Goal: Task Accomplishment & Management: Complete application form

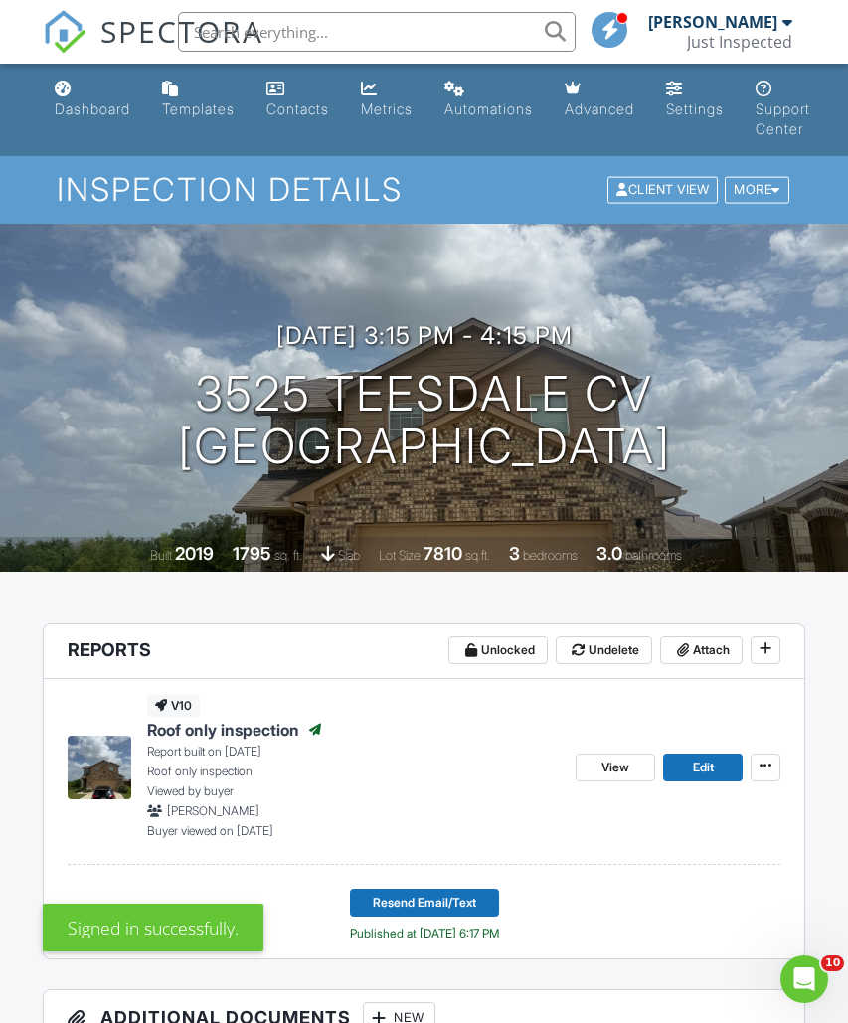
click at [76, 95] on link "Dashboard" at bounding box center [92, 100] width 91 height 57
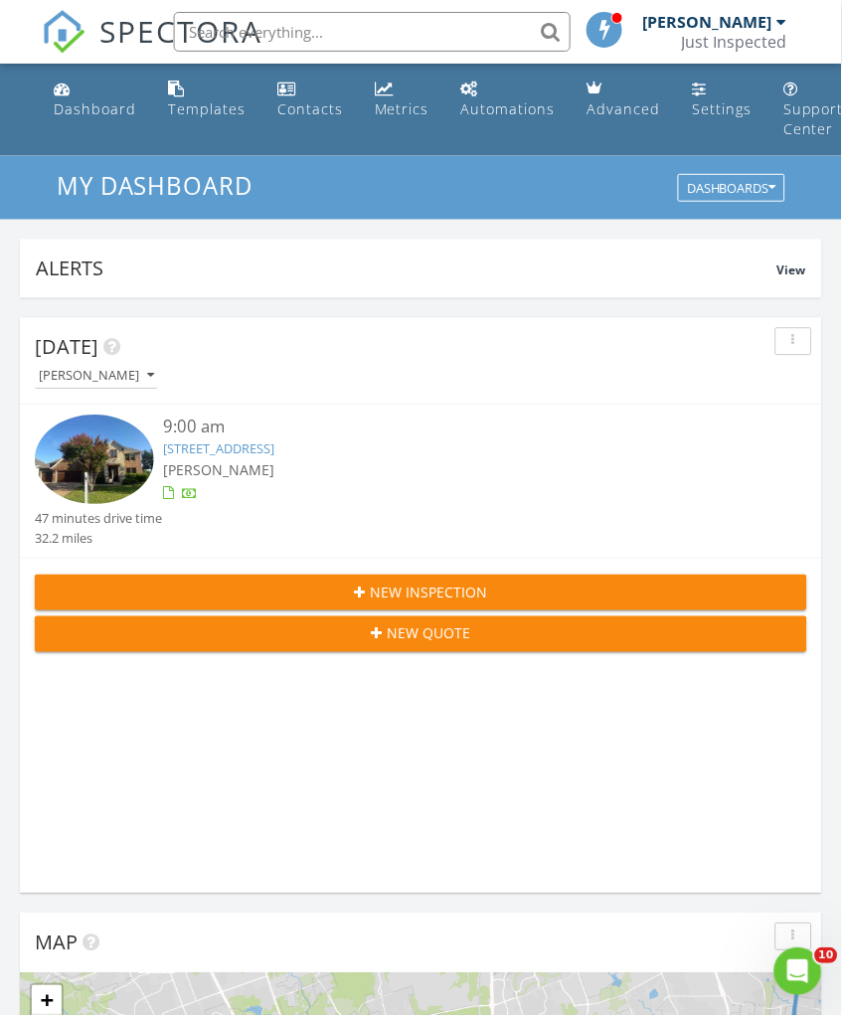
click at [521, 587] on div "New Inspection" at bounding box center [422, 593] width 742 height 21
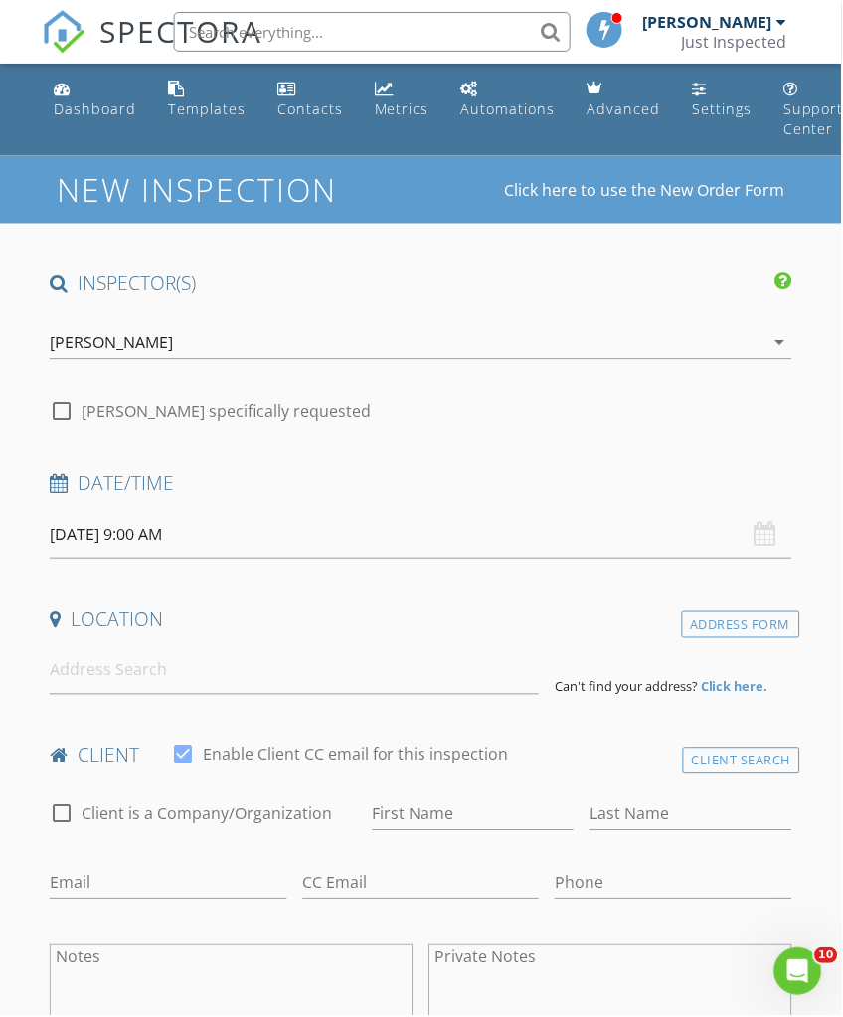
click at [555, 551] on input "08/29/2025 9:00 AM" at bounding box center [421, 535] width 743 height 49
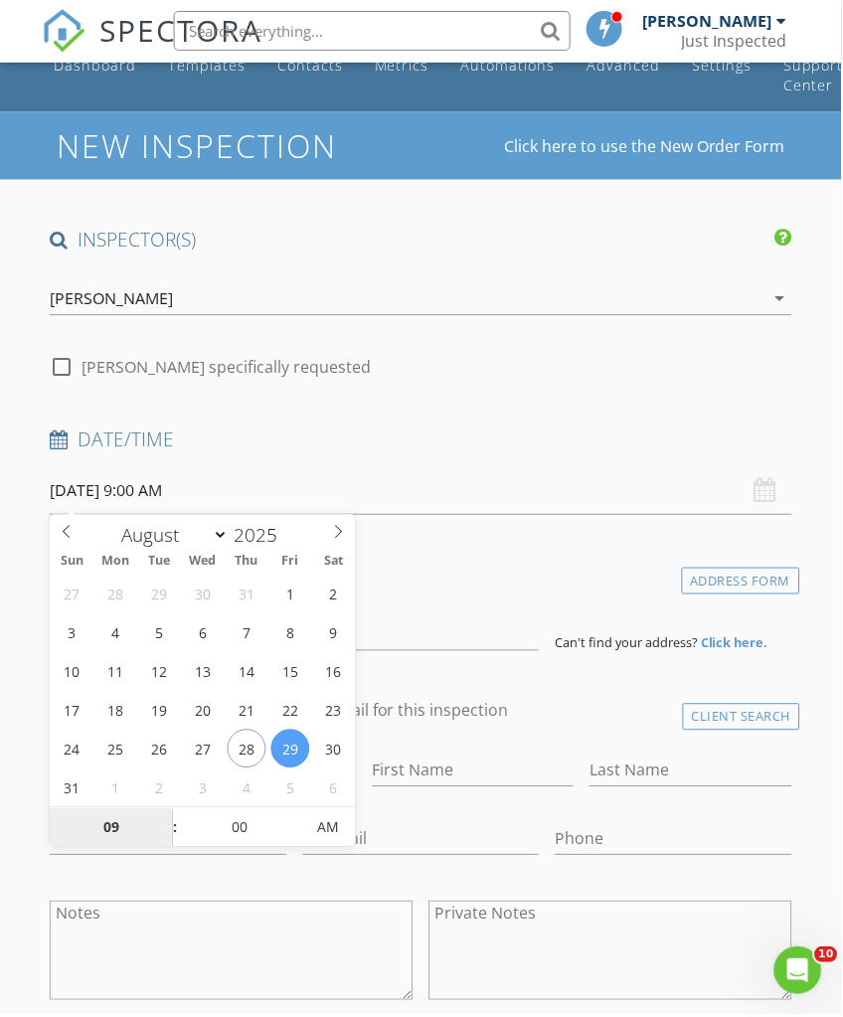
click at [148, 836] on input "09" at bounding box center [111, 831] width 122 height 40
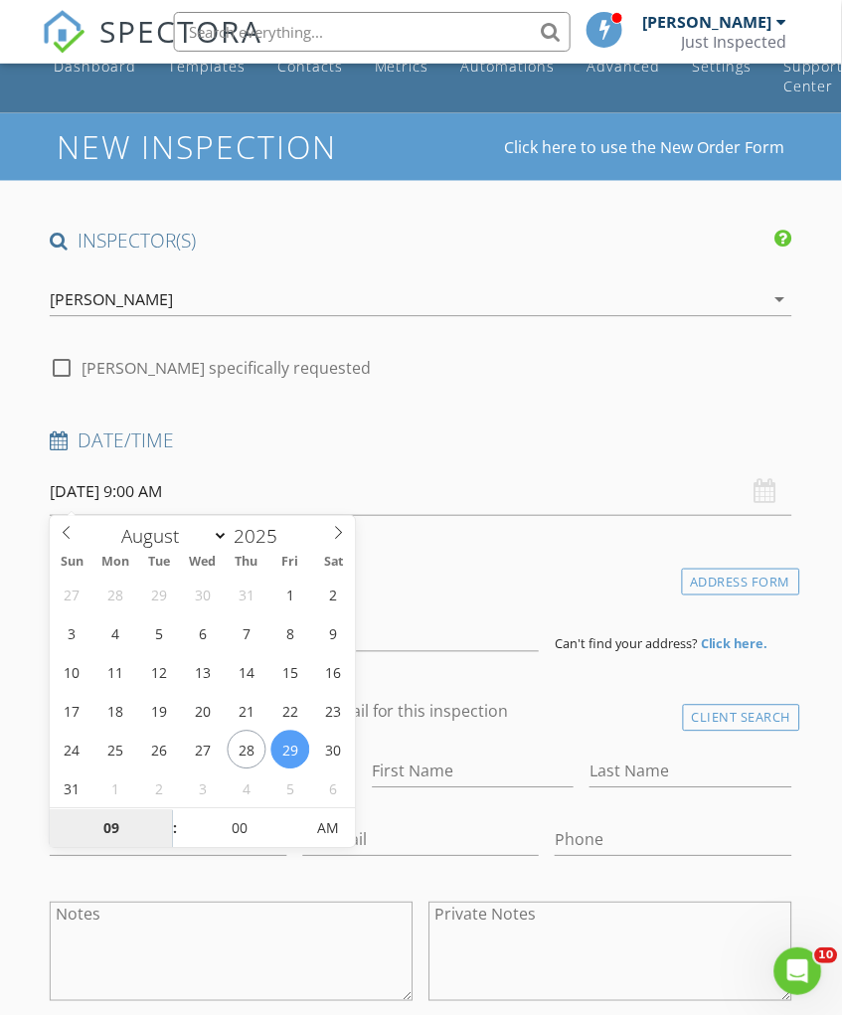
type input "8"
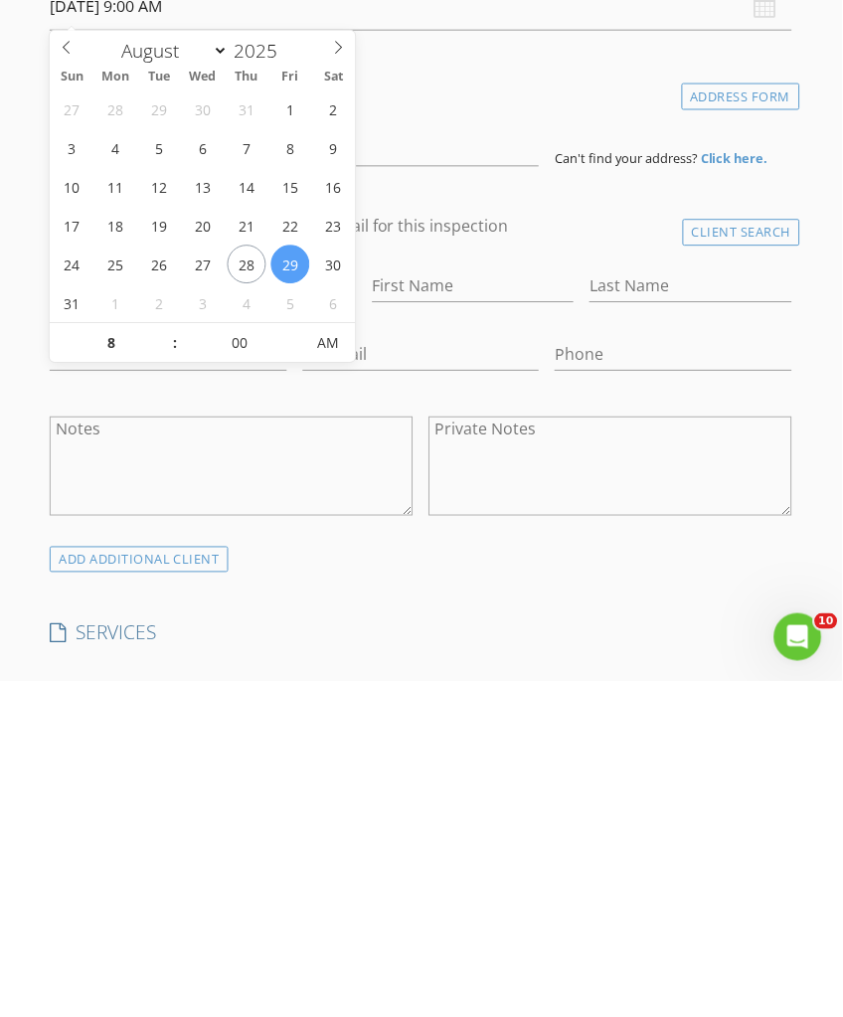
type input "[DATE] 8:00 AM"
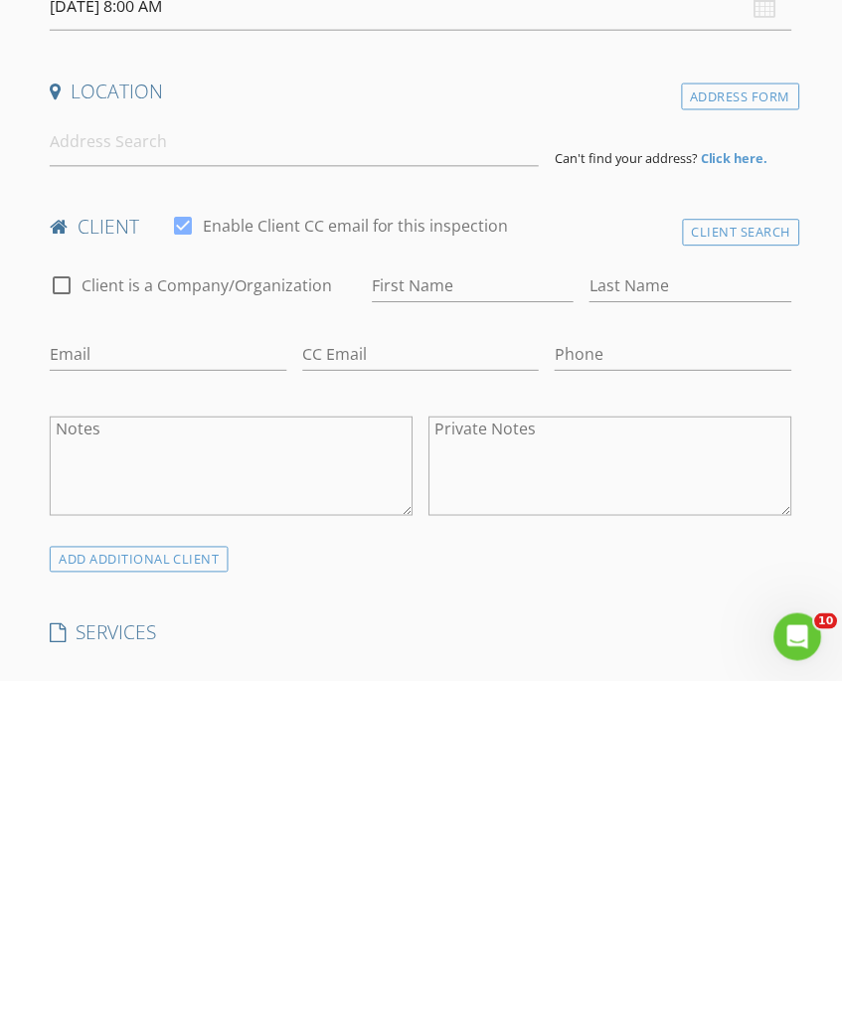
scroll to position [530, 0]
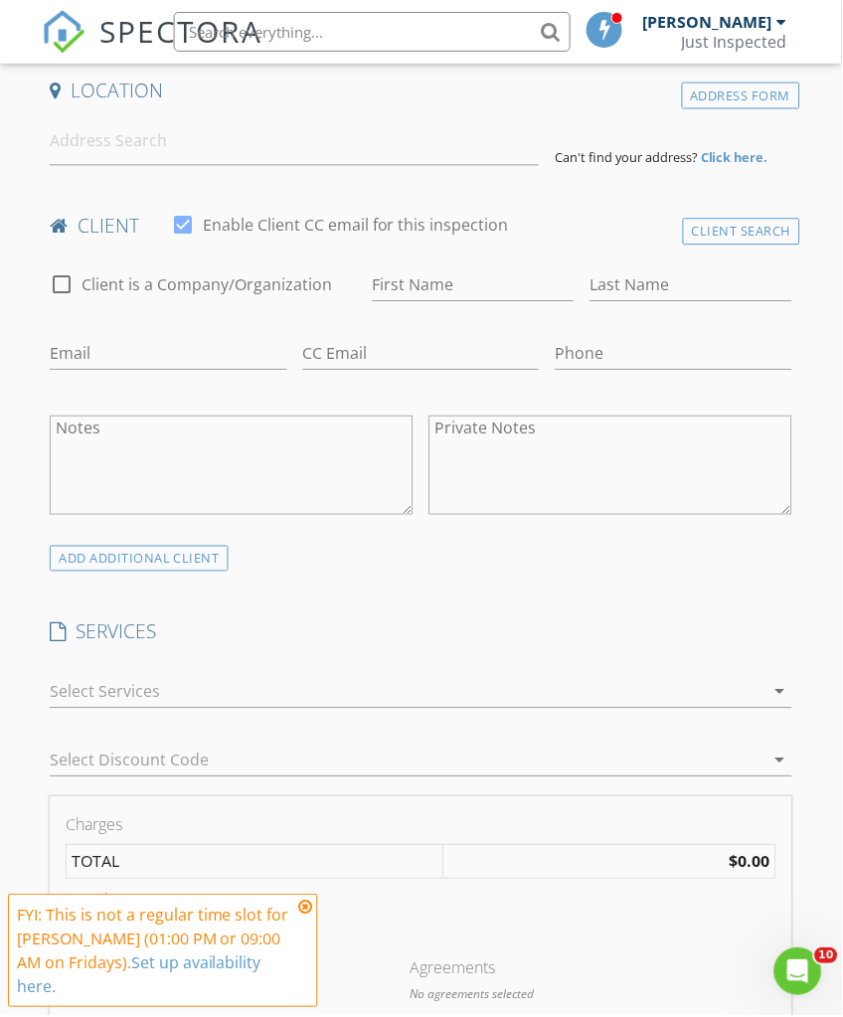
click at [311, 908] on icon at bounding box center [306, 909] width 14 height 16
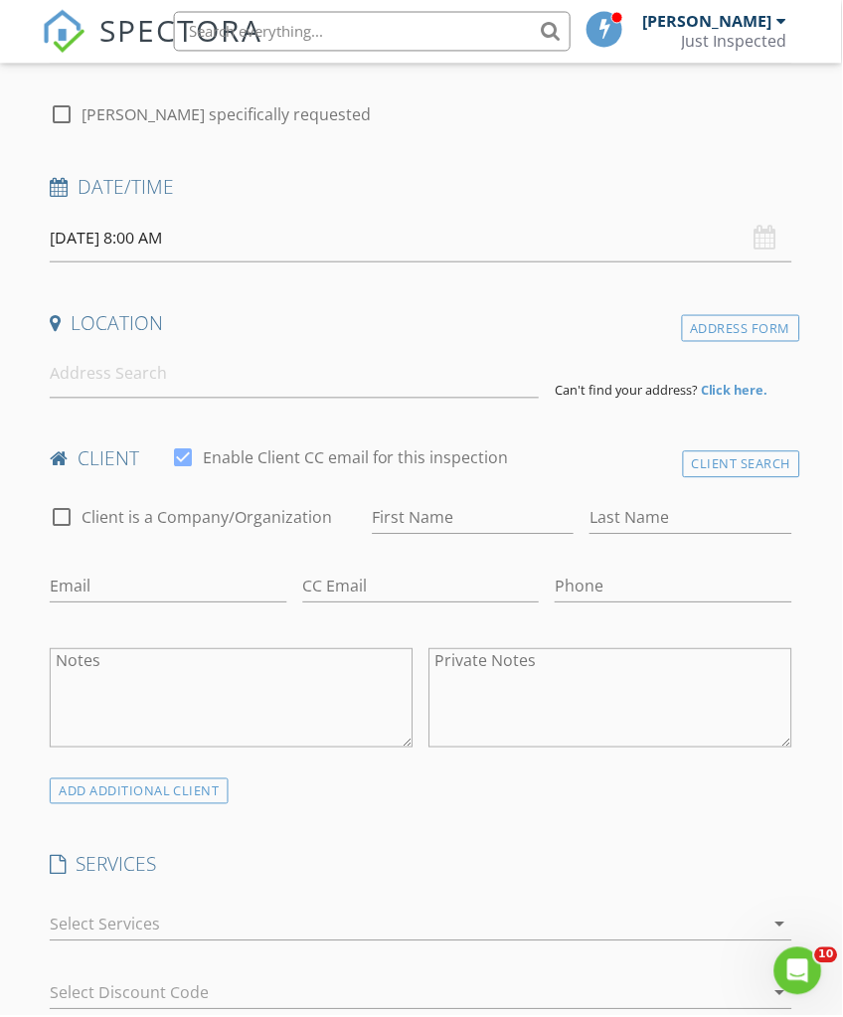
scroll to position [297, 0]
click at [70, 380] on input at bounding box center [295, 374] width 490 height 49
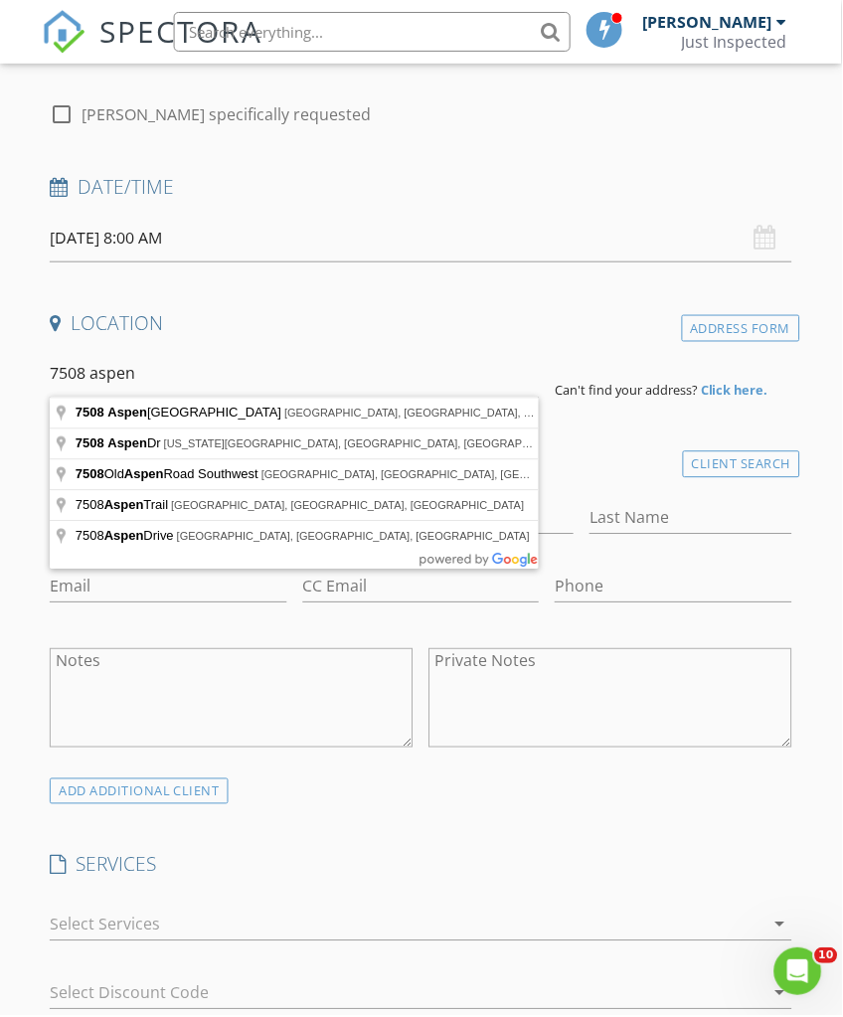
type input "7508 Aspen Brook Drive, Austin, TX, USA"
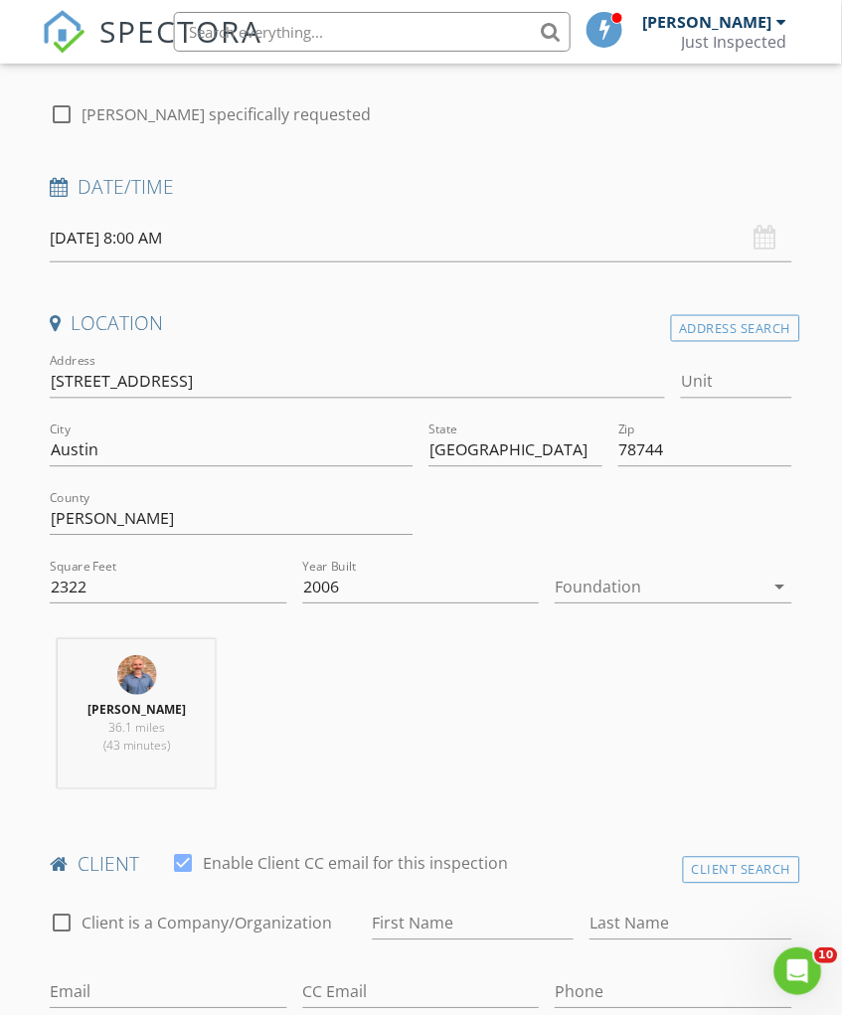
click at [791, 587] on icon "arrow_drop_down" at bounding box center [782, 588] width 24 height 24
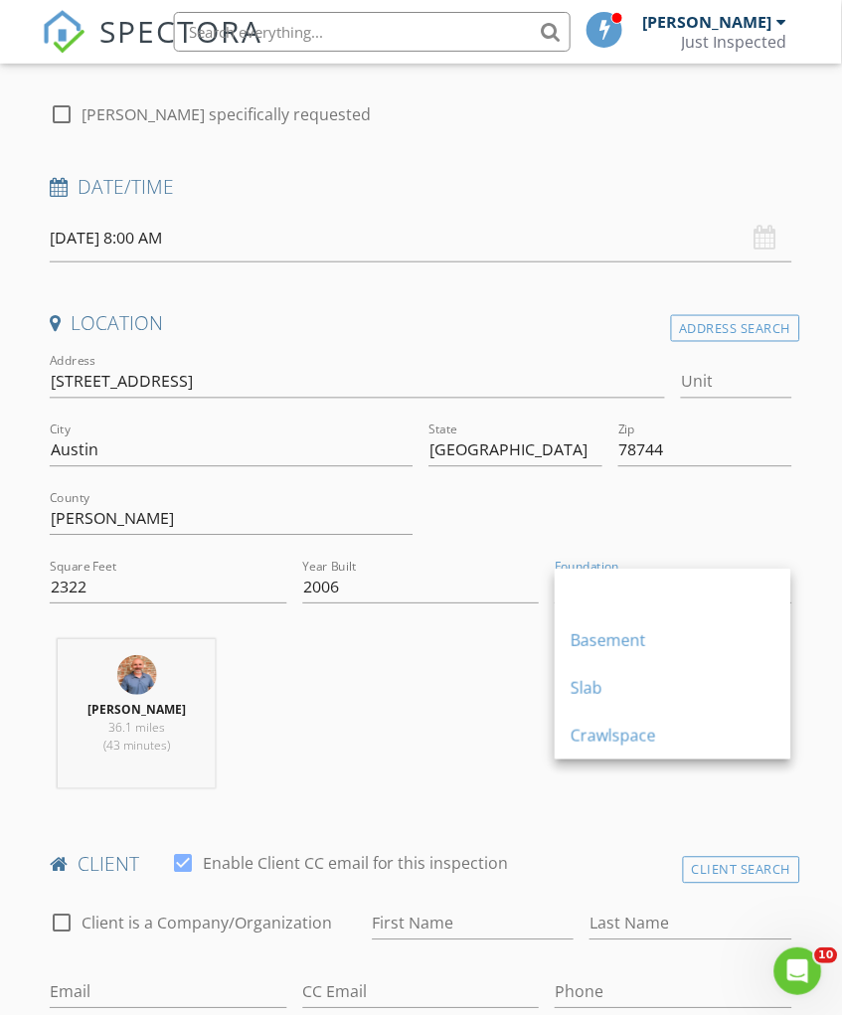
click at [610, 688] on div "Slab" at bounding box center [674, 689] width 205 height 24
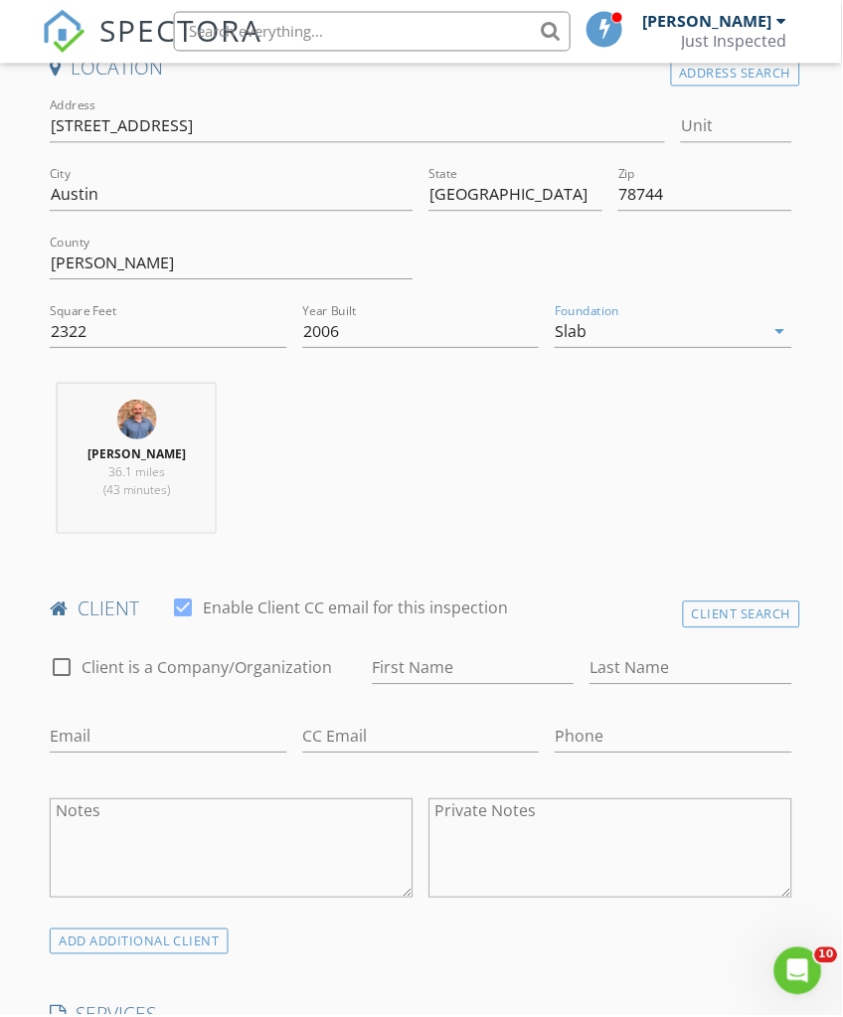
scroll to position [563, 0]
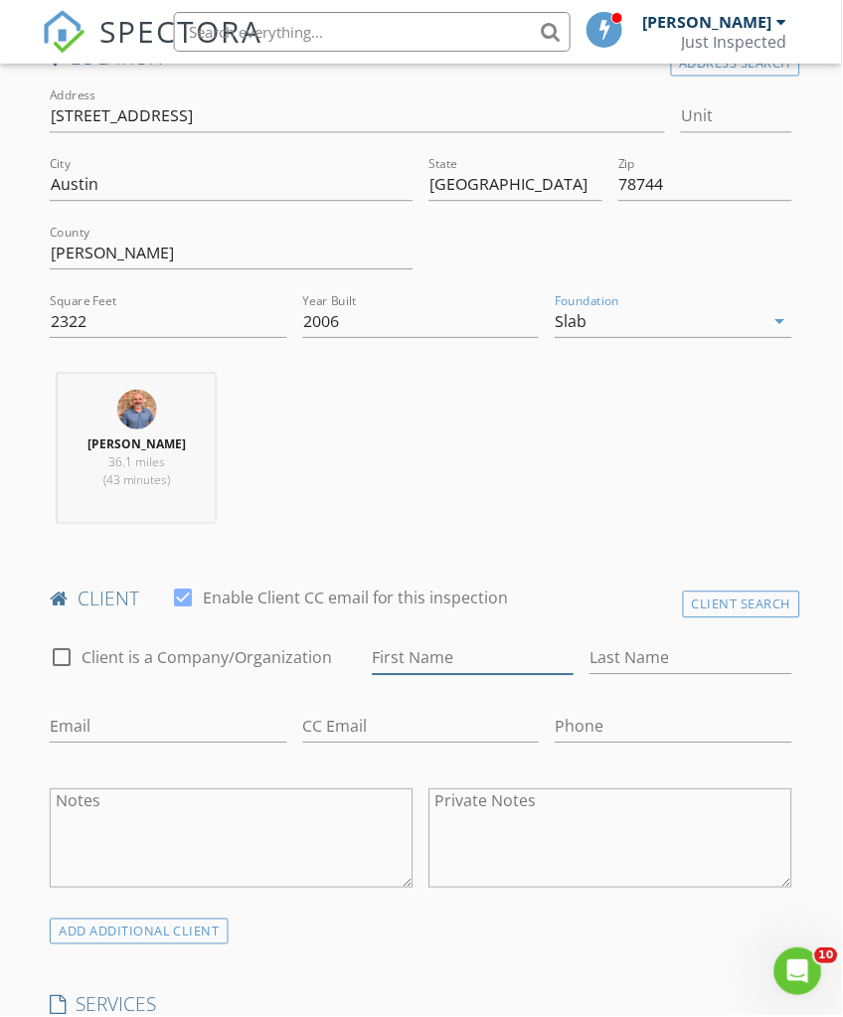
click at [452, 653] on input "First Name" at bounding box center [474, 659] width 202 height 33
type input "[GEOGRAPHIC_DATA]"
click at [722, 658] on input "Last Name" at bounding box center [692, 659] width 202 height 33
type input "Ong"
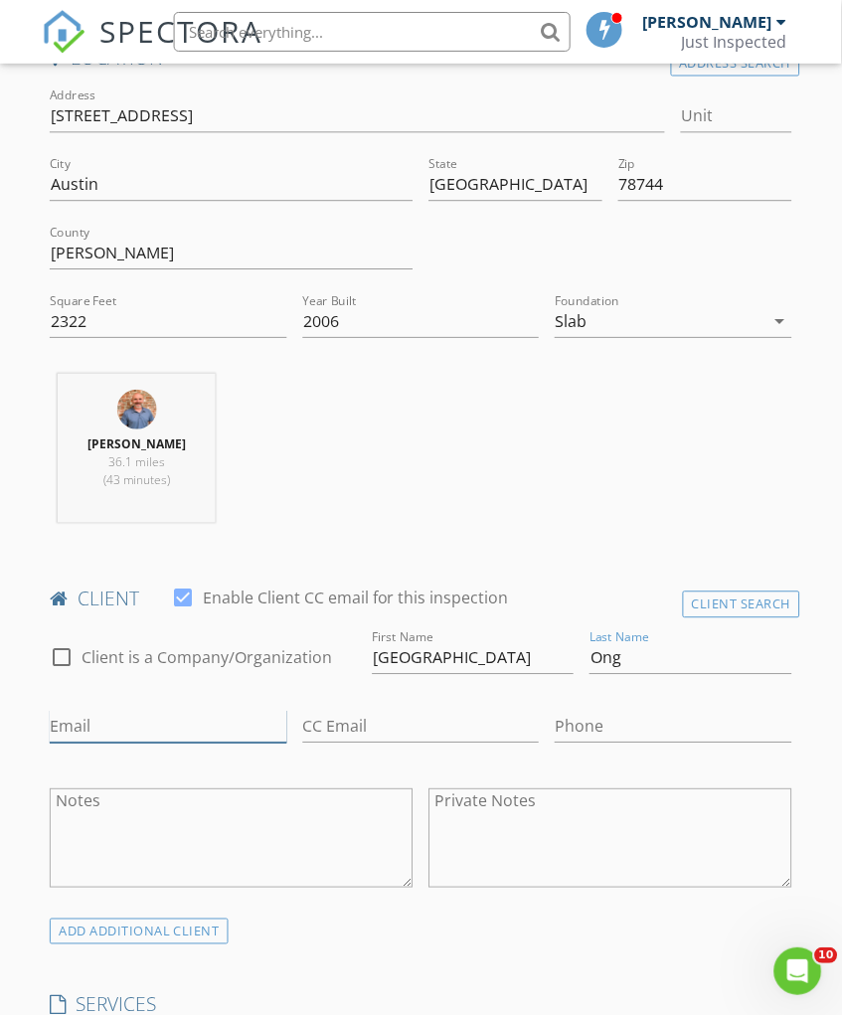
click at [92, 730] on input "Email" at bounding box center [168, 728] width 237 height 33
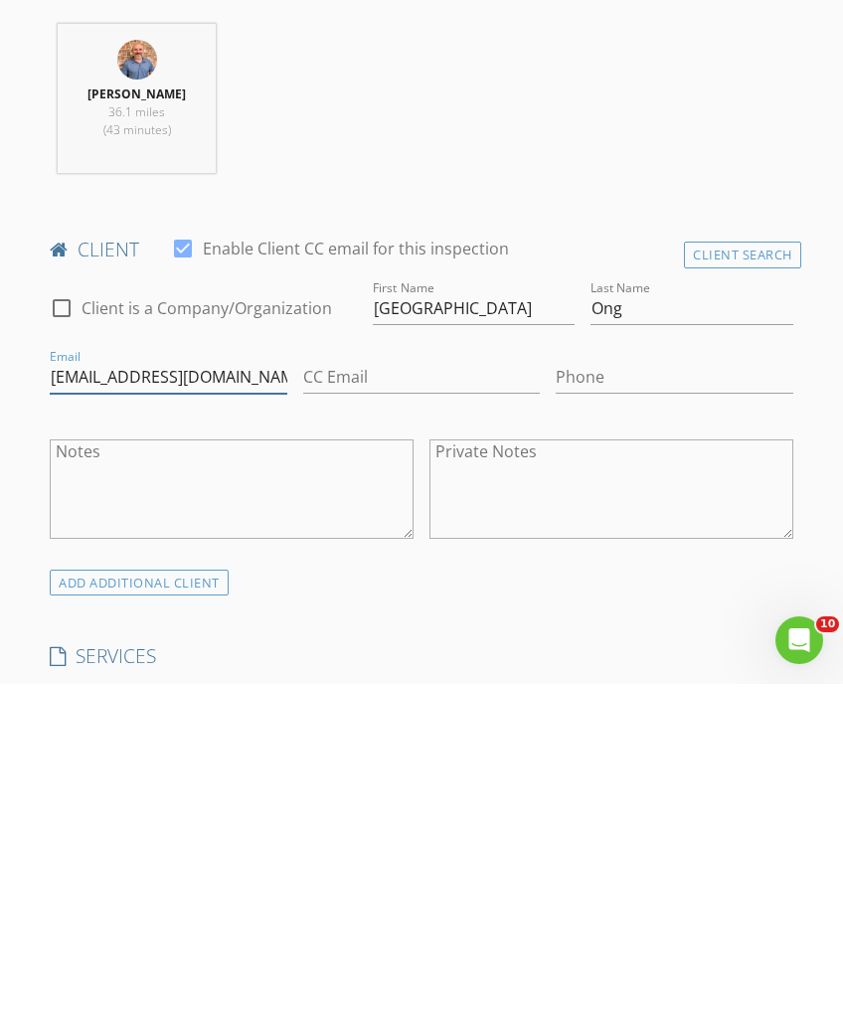
type input "Kielong24@gmail.com"
click at [590, 694] on input "Phone" at bounding box center [674, 710] width 237 height 33
type input "[PHONE_NUMBER]"
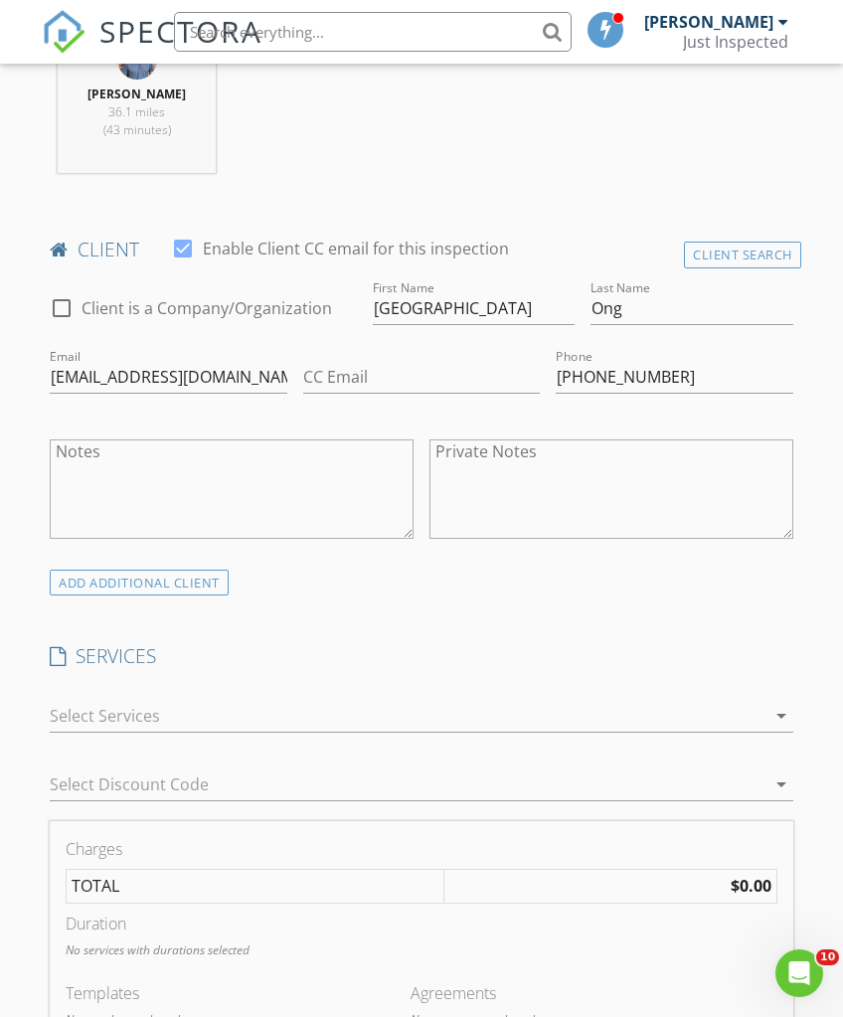
click at [785, 708] on icon "arrow_drop_down" at bounding box center [782, 716] width 24 height 24
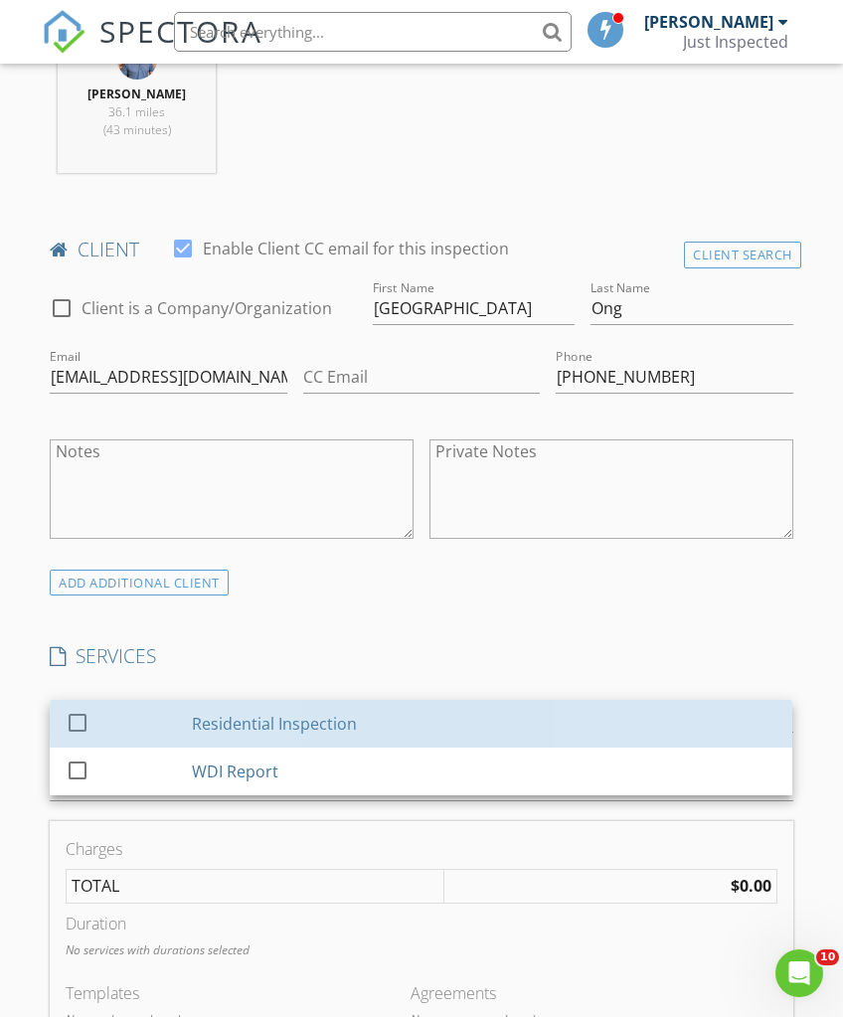
click at [289, 729] on div "Residential Inspection" at bounding box center [275, 724] width 165 height 24
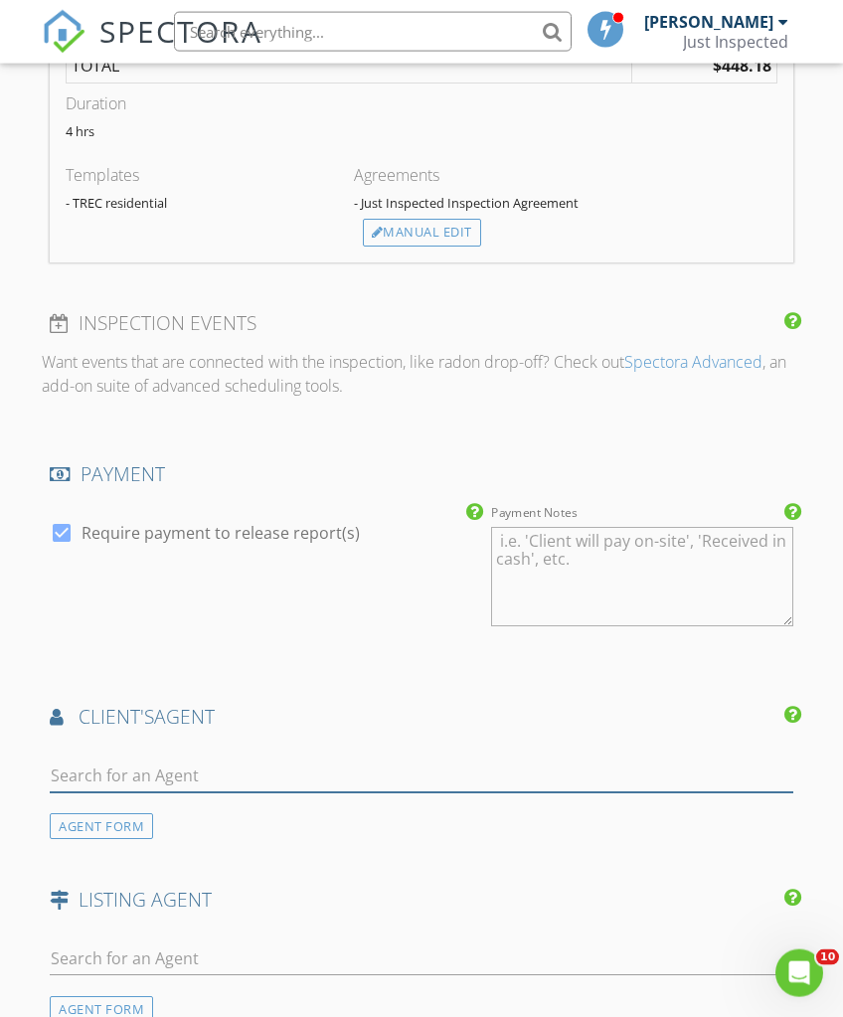
click at [91, 765] on input "text" at bounding box center [421, 776] width 743 height 33
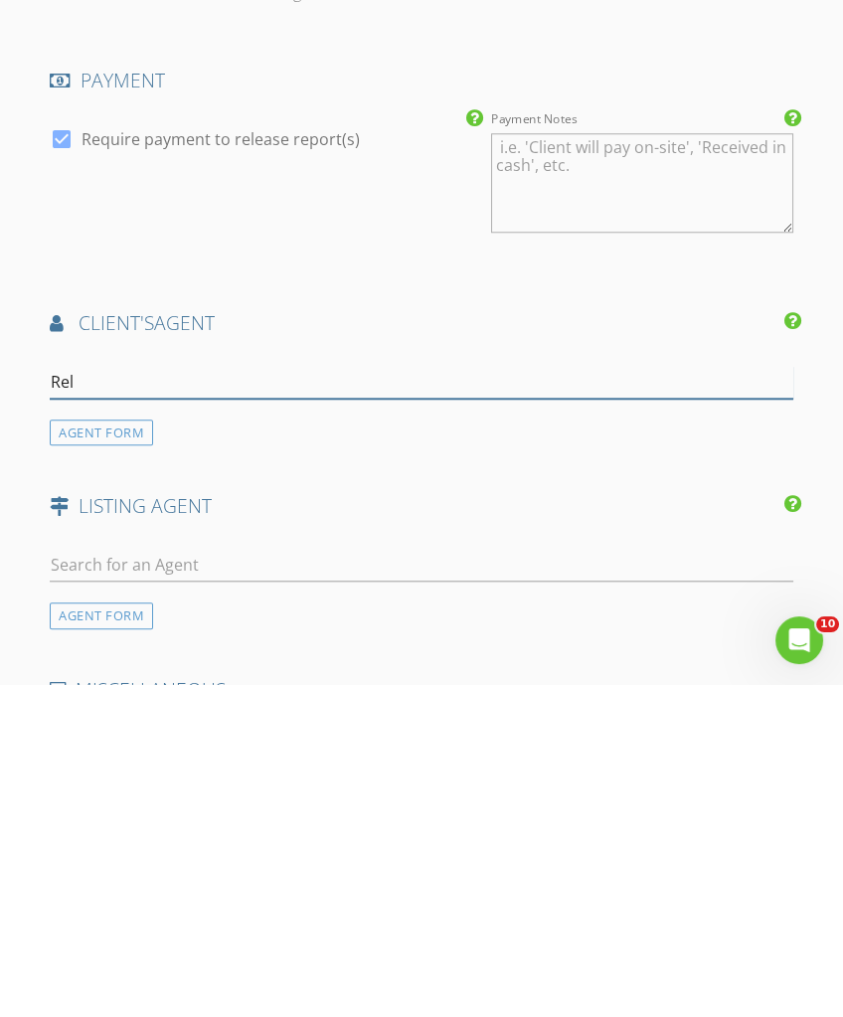
type input "[MEDICAL_DATA]"
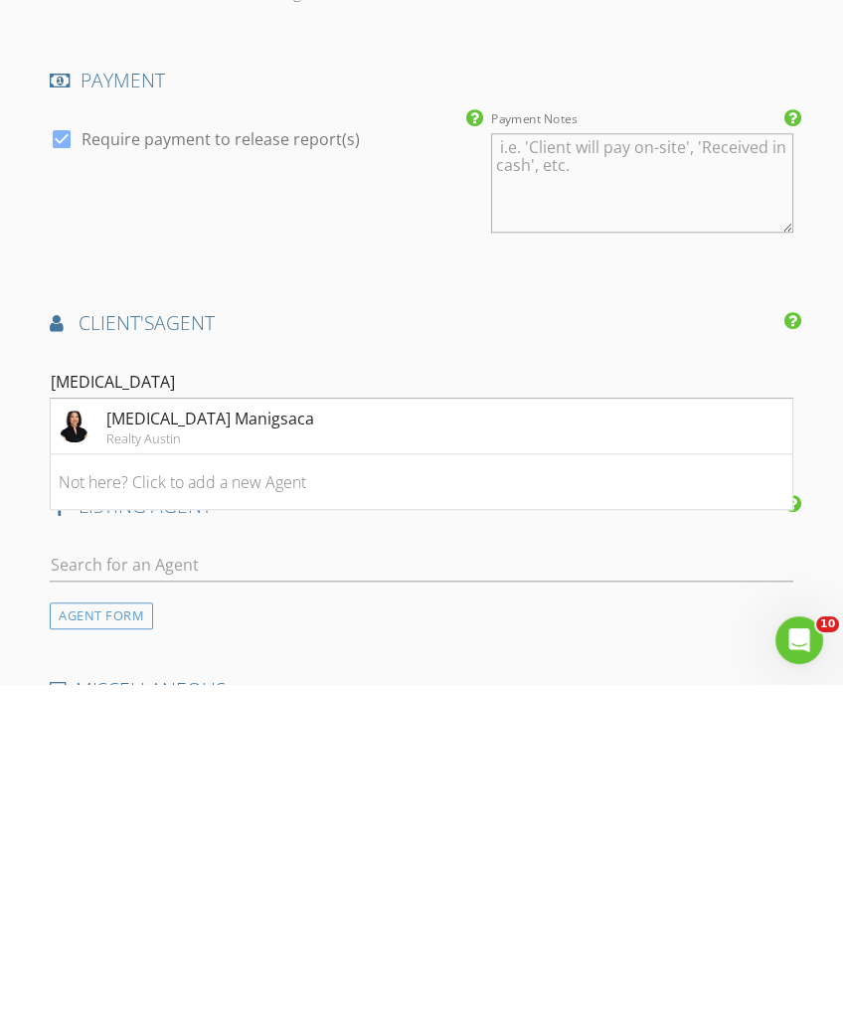
click at [138, 740] on div "[MEDICAL_DATA] Manigsaca" at bounding box center [210, 752] width 208 height 24
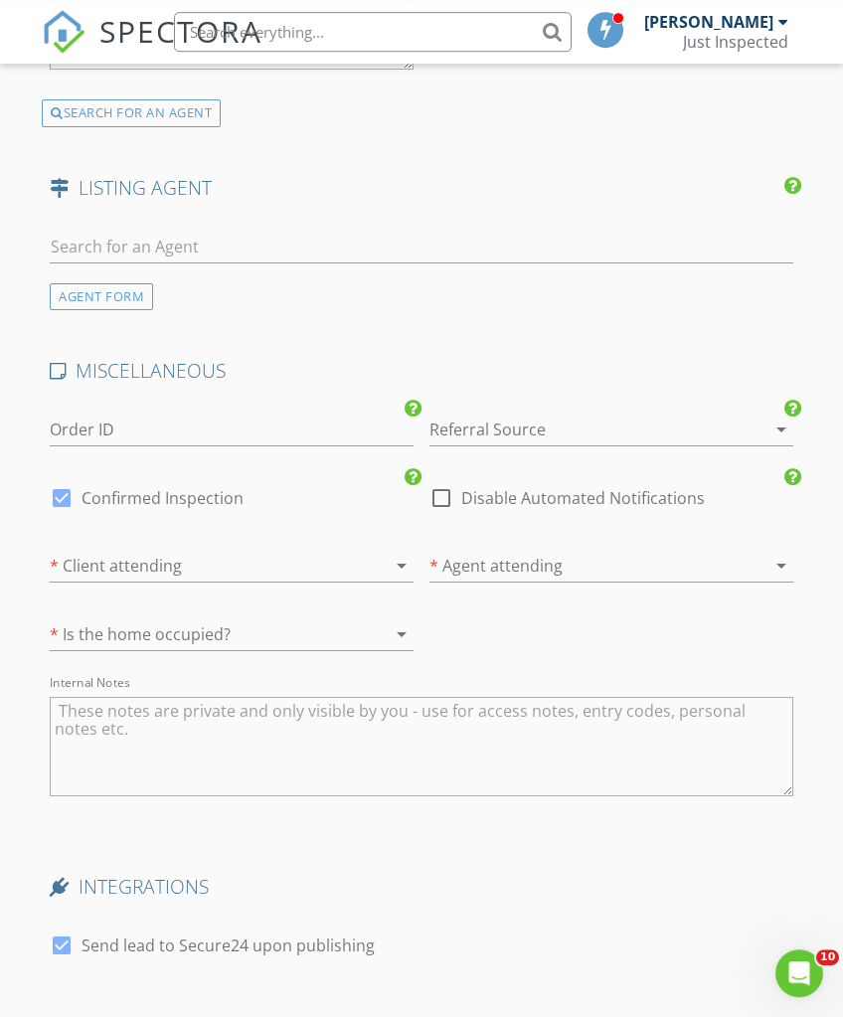
scroll to position [2938, 0]
click at [378, 556] on div at bounding box center [374, 568] width 24 height 24
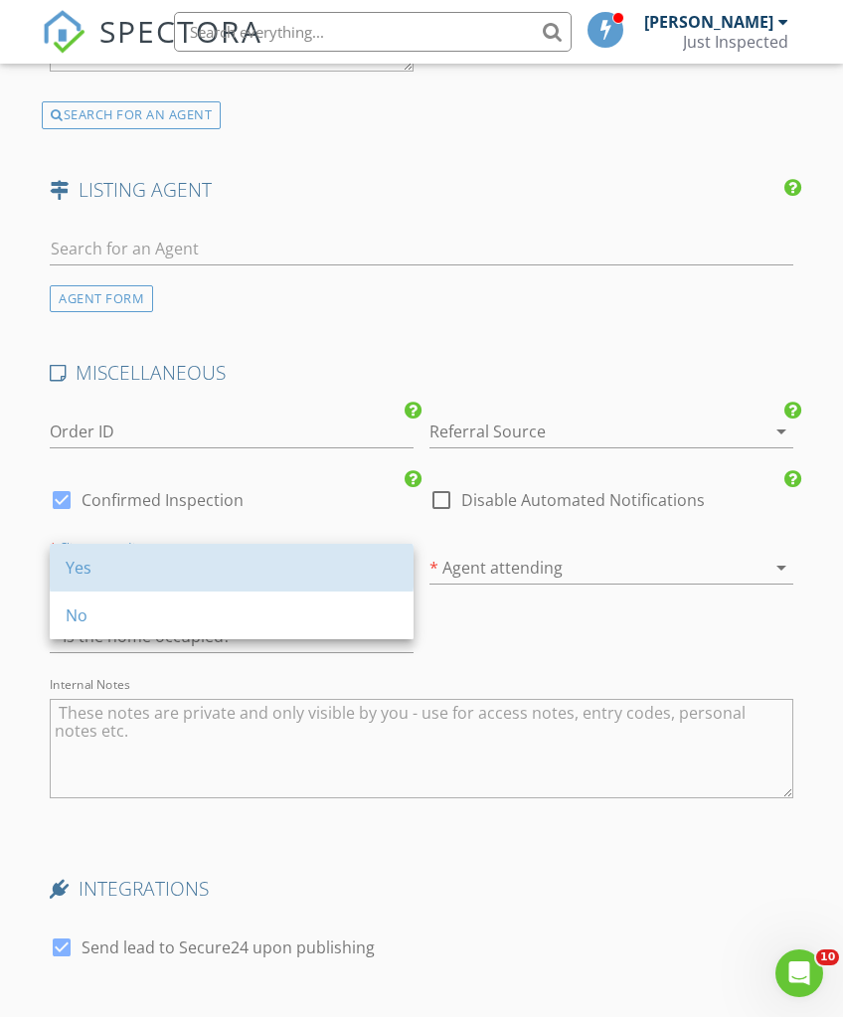
click at [61, 555] on link "Yes" at bounding box center [232, 568] width 364 height 48
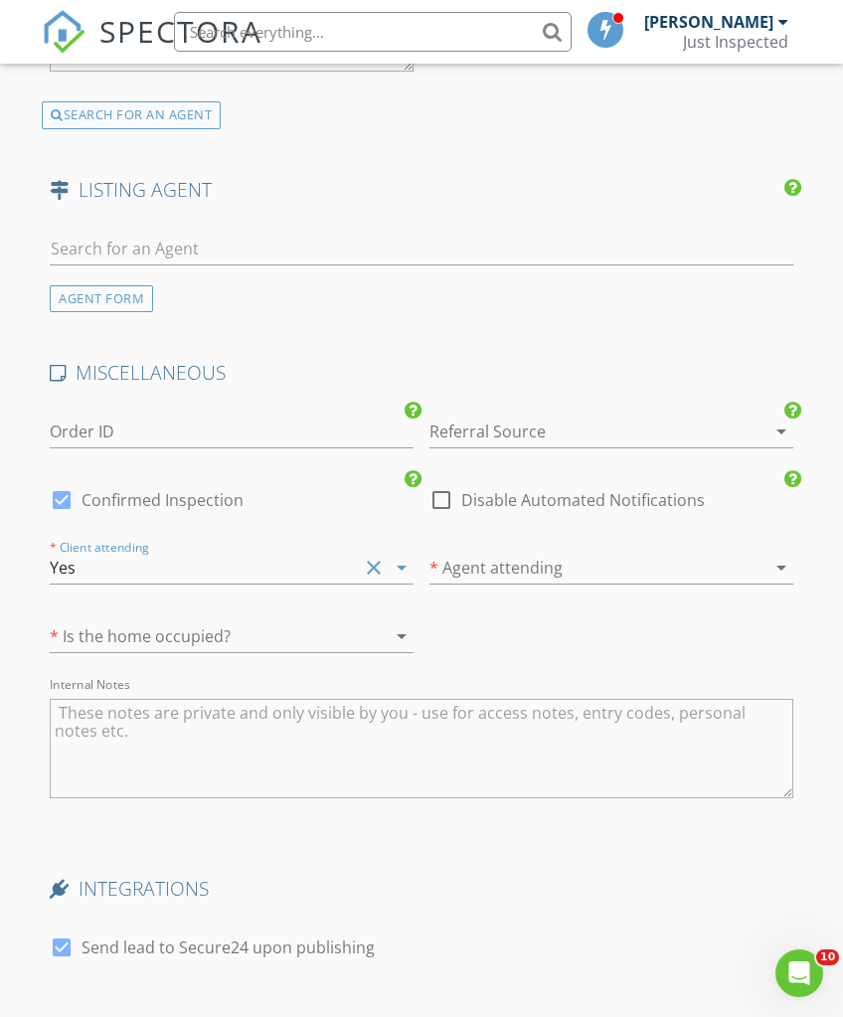
click at [773, 562] on icon "arrow_drop_down" at bounding box center [782, 568] width 24 height 24
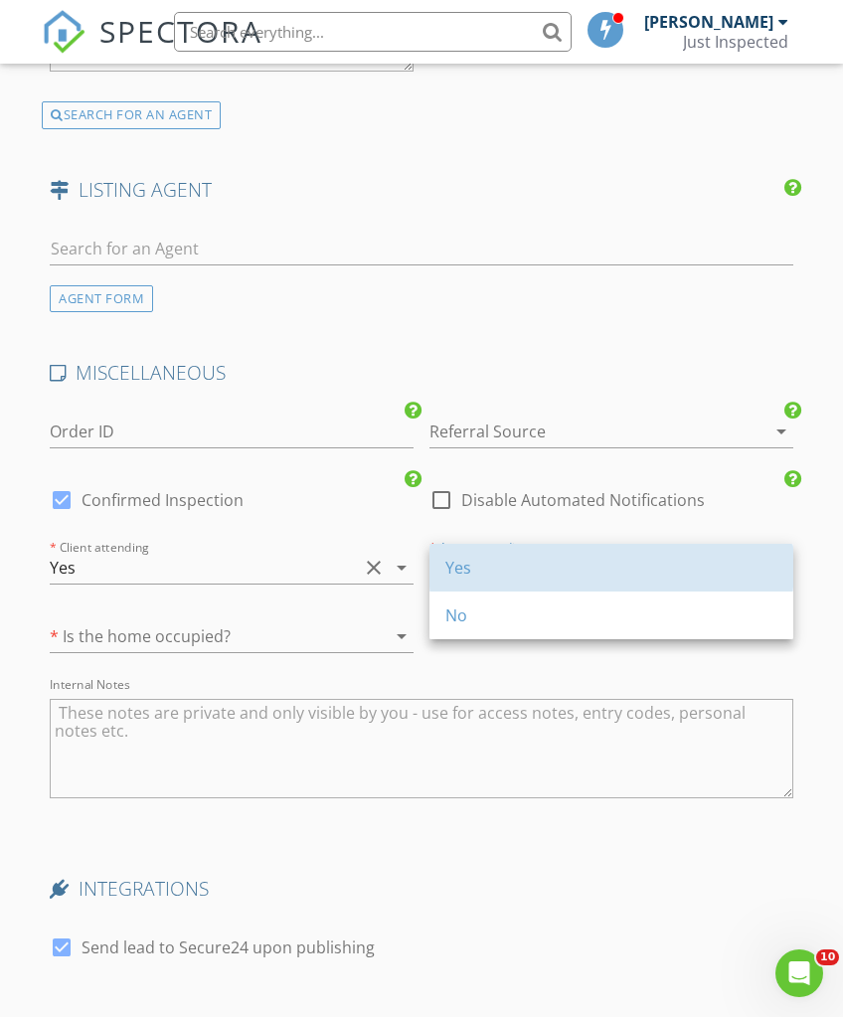
click at [477, 575] on div "Yes" at bounding box center [611, 568] width 332 height 24
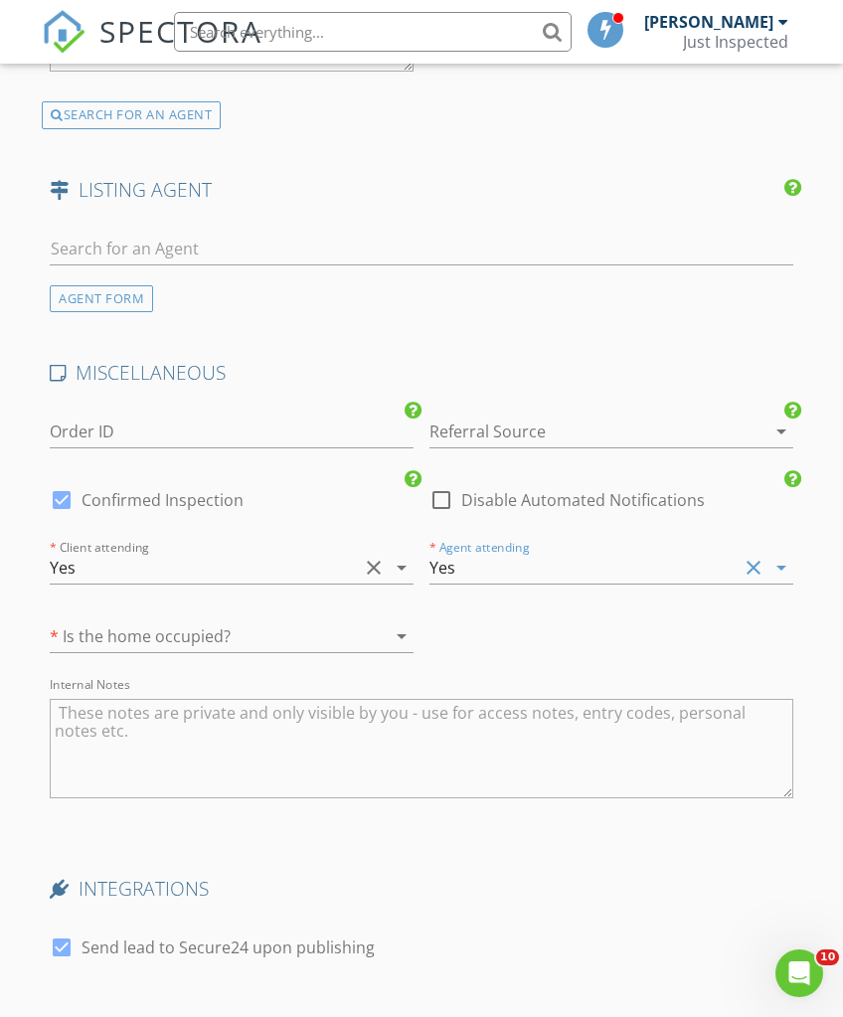
click at [408, 624] on icon "arrow_drop_down" at bounding box center [402, 636] width 24 height 24
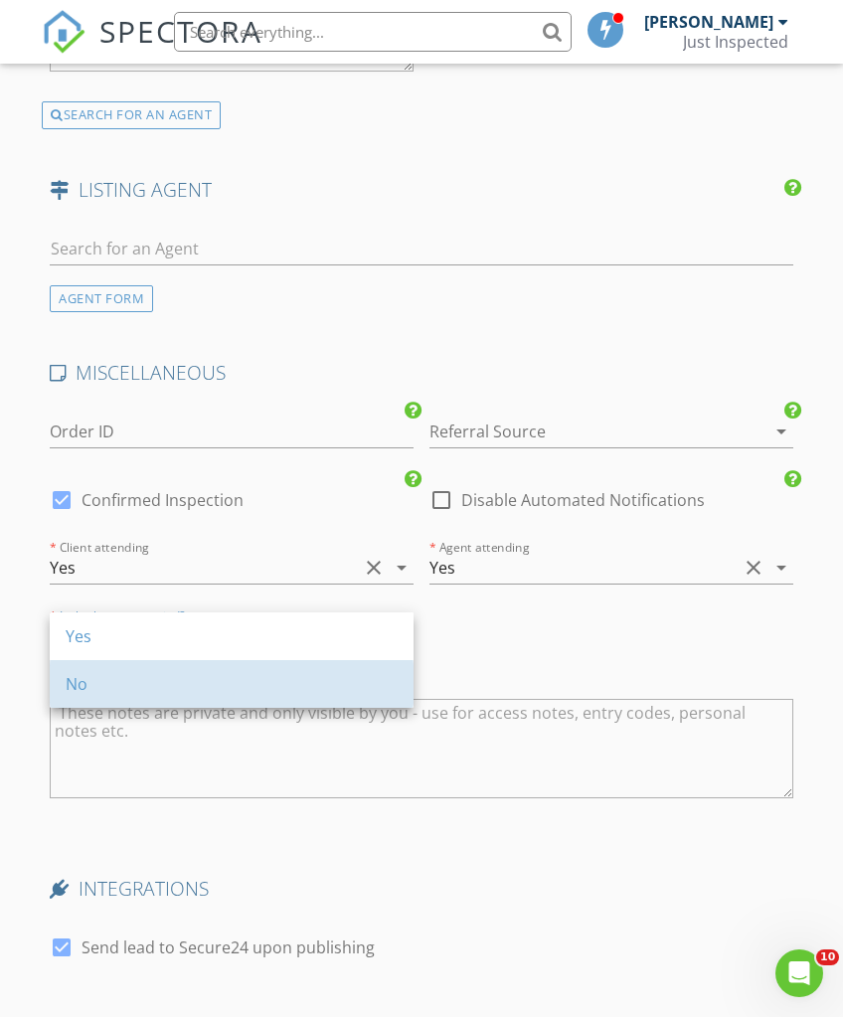
click at [67, 673] on div "No" at bounding box center [232, 684] width 332 height 24
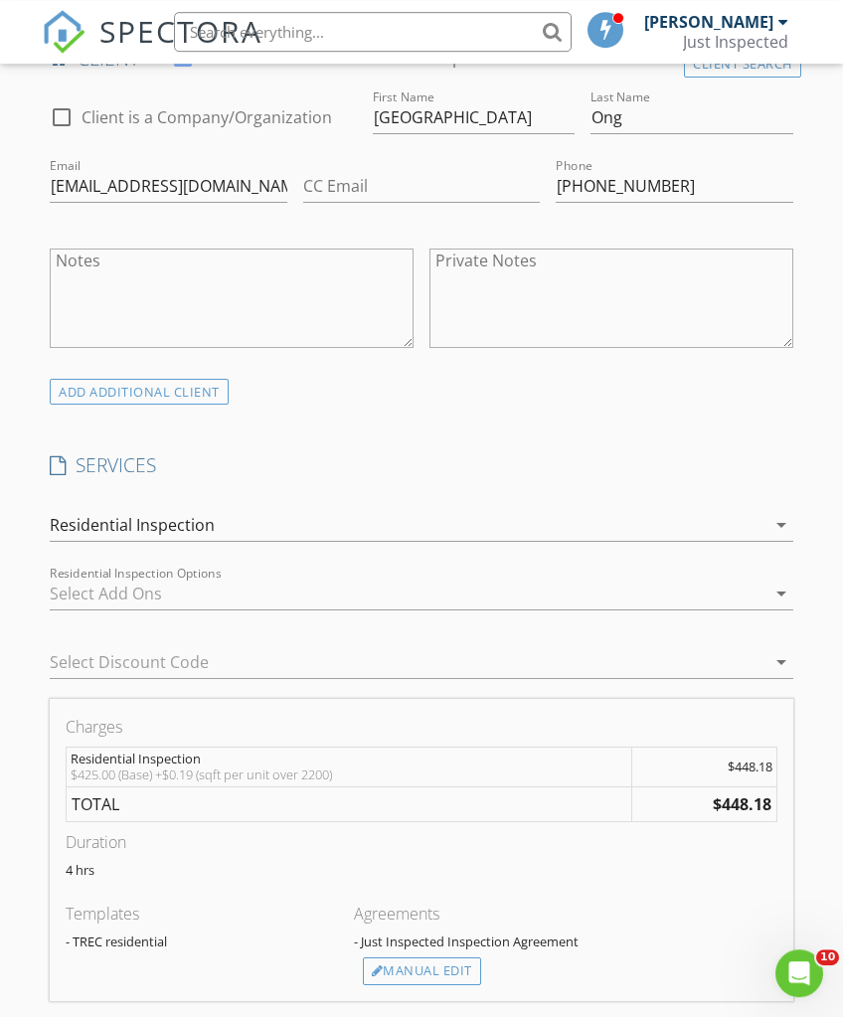
scroll to position [1102, 0]
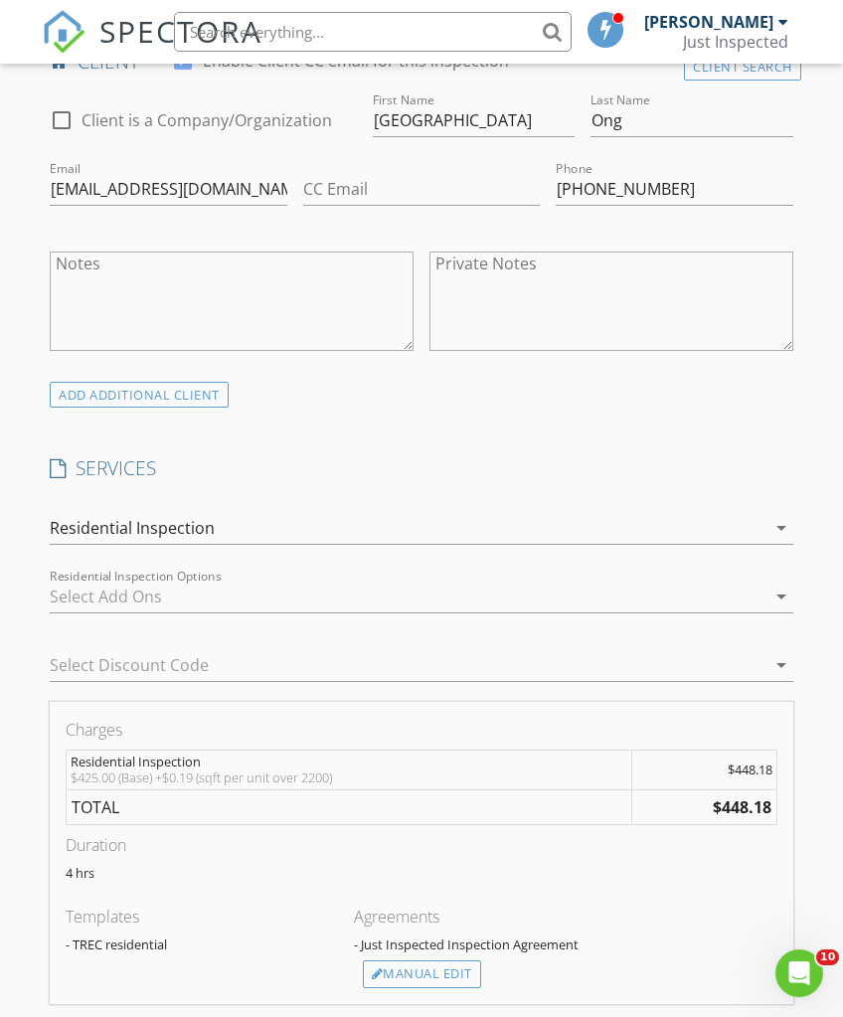
click at [784, 526] on icon "arrow_drop_down" at bounding box center [782, 528] width 24 height 24
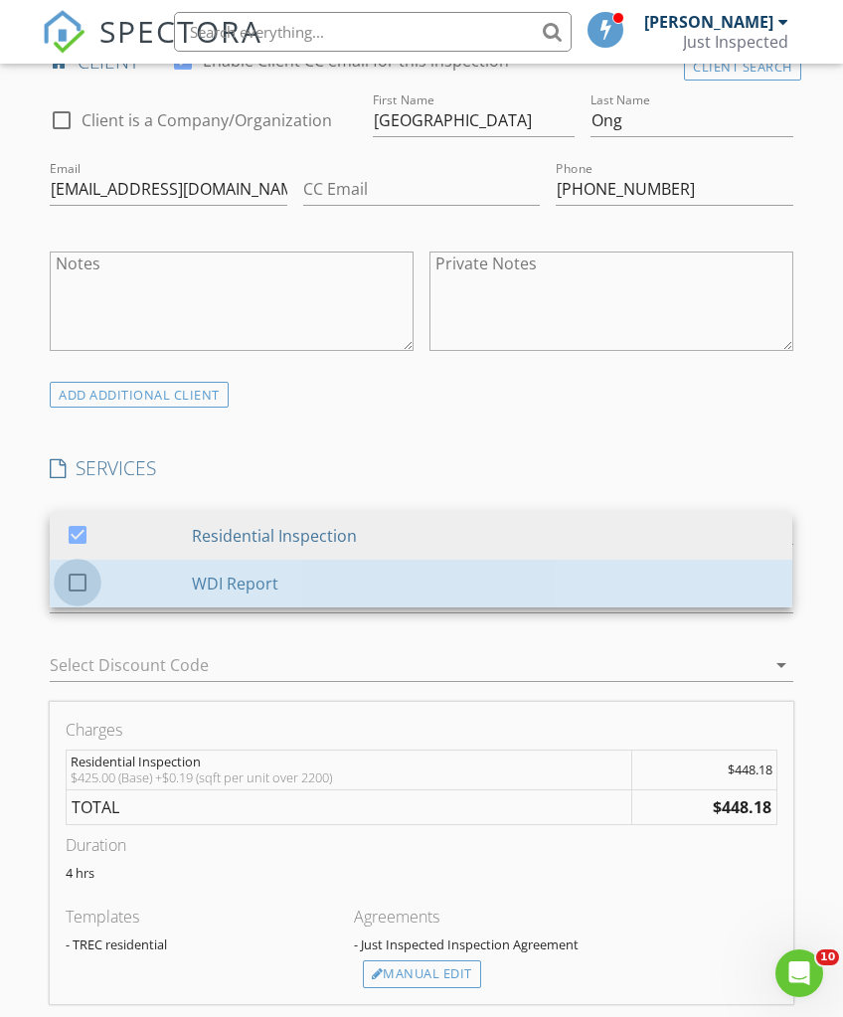
click at [73, 568] on div at bounding box center [78, 582] width 34 height 34
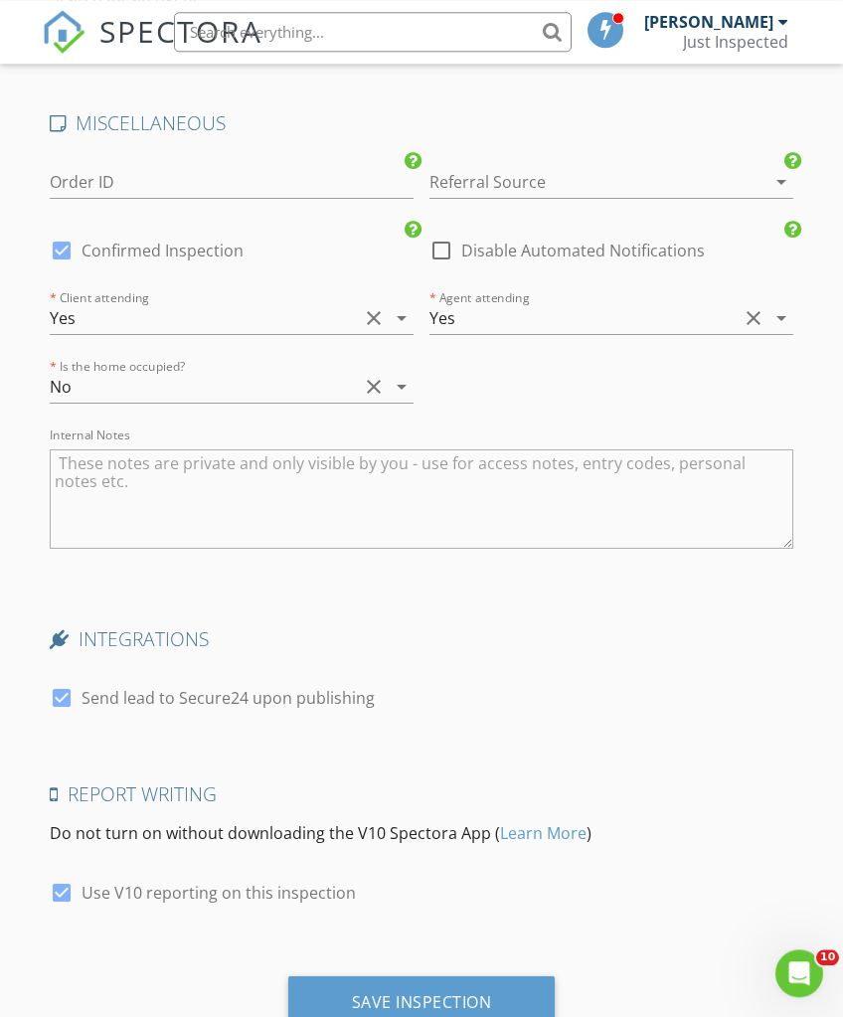
scroll to position [3244, 0]
click at [517, 1006] on div "Save Inspection" at bounding box center [421, 1003] width 267 height 54
